Goal: Find specific page/section: Find specific page/section

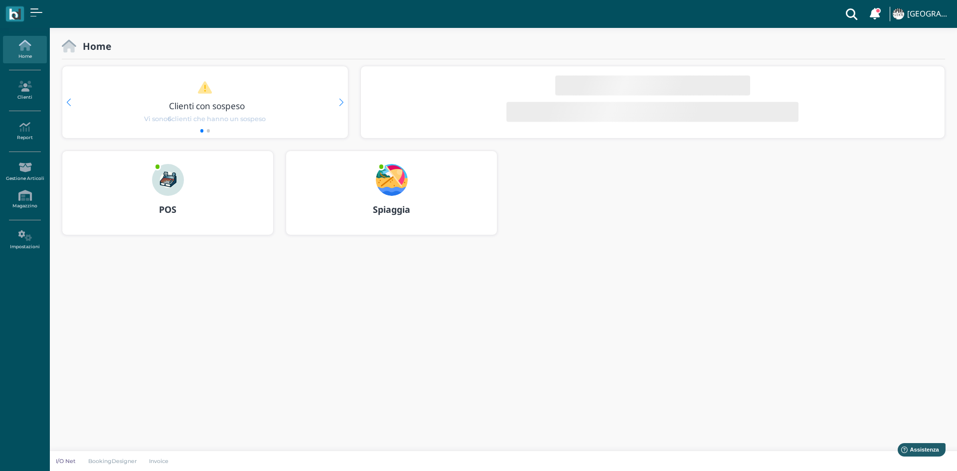
click at [391, 185] on img at bounding box center [392, 180] width 32 height 32
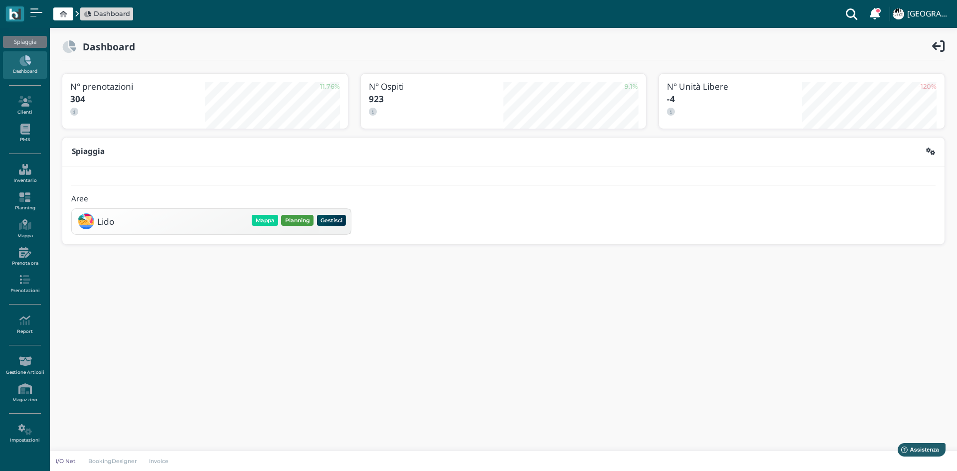
click at [295, 221] on button "Planning" at bounding box center [297, 220] width 32 height 11
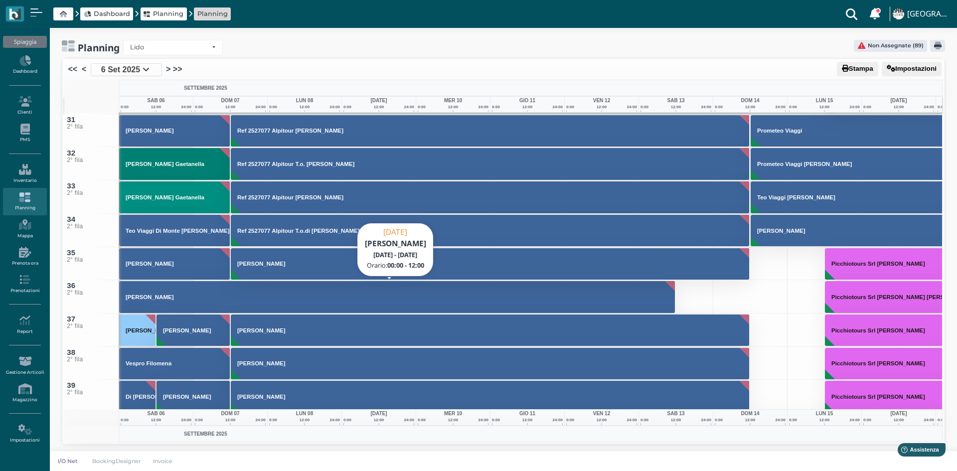
scroll to position [997, 0]
